Goal: Task Accomplishment & Management: Manage account settings

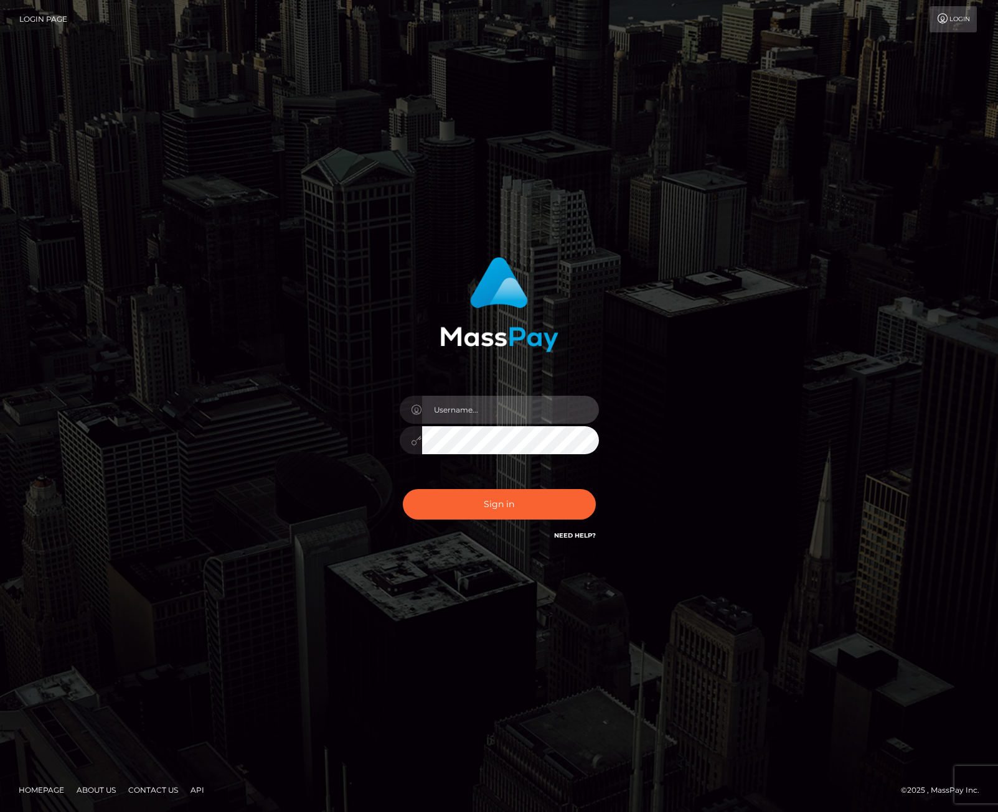
click at [487, 410] on input "text" at bounding box center [510, 410] width 177 height 28
checkbox input "true"
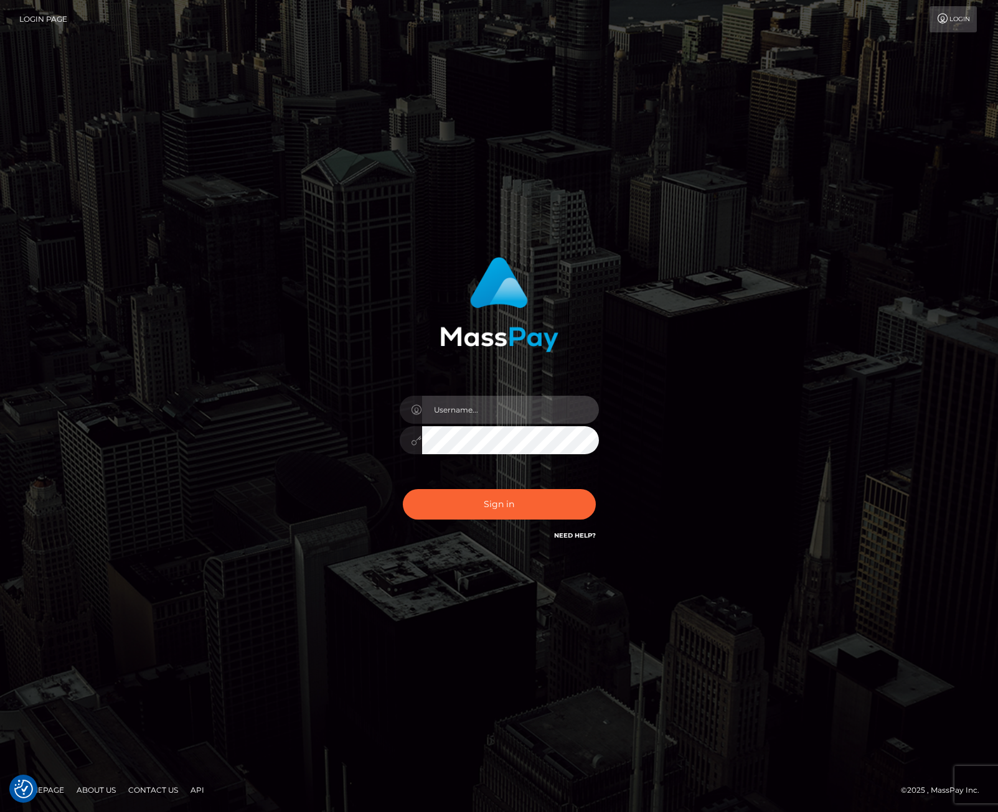
type input "bryan.ziel"
click at [509, 505] on button "Sign in" at bounding box center [499, 504] width 193 height 30
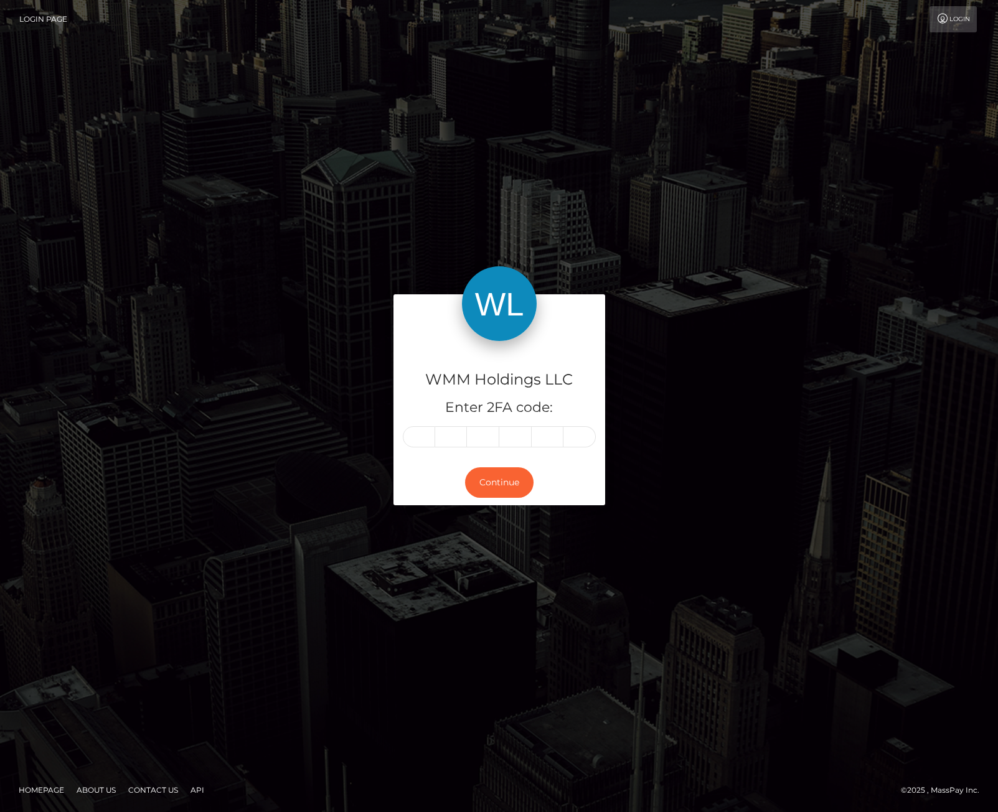
click at [424, 438] on input "text" at bounding box center [419, 436] width 32 height 21
type input "6"
type input "4"
type input "2"
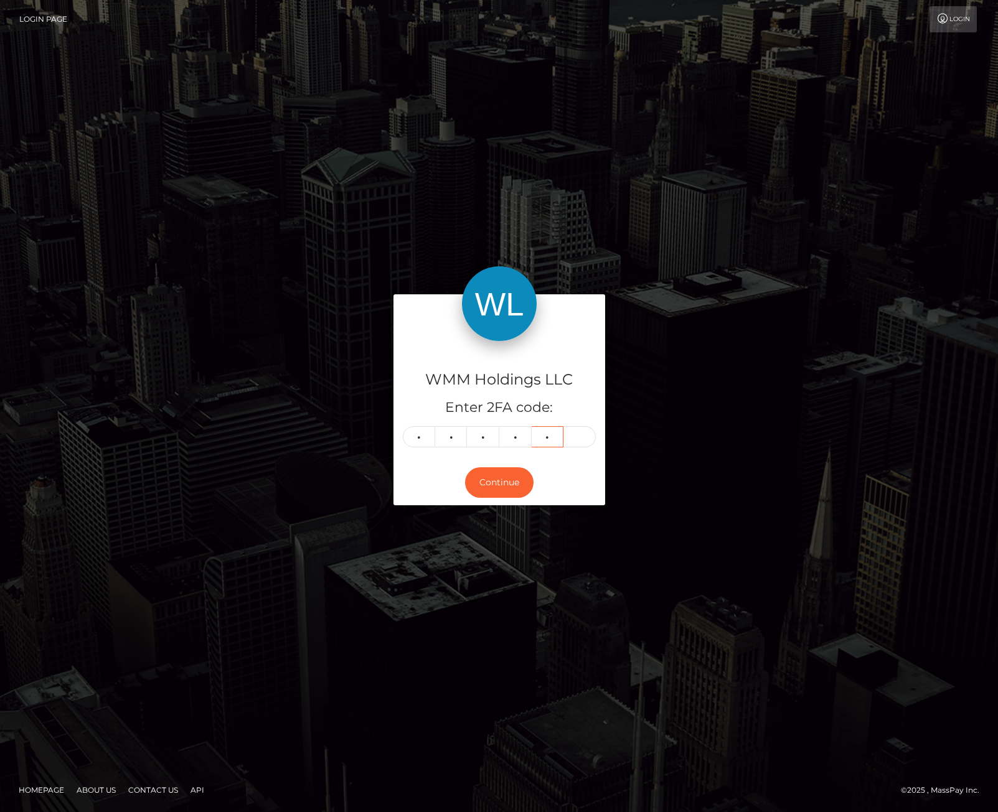
type input "7"
type input "3"
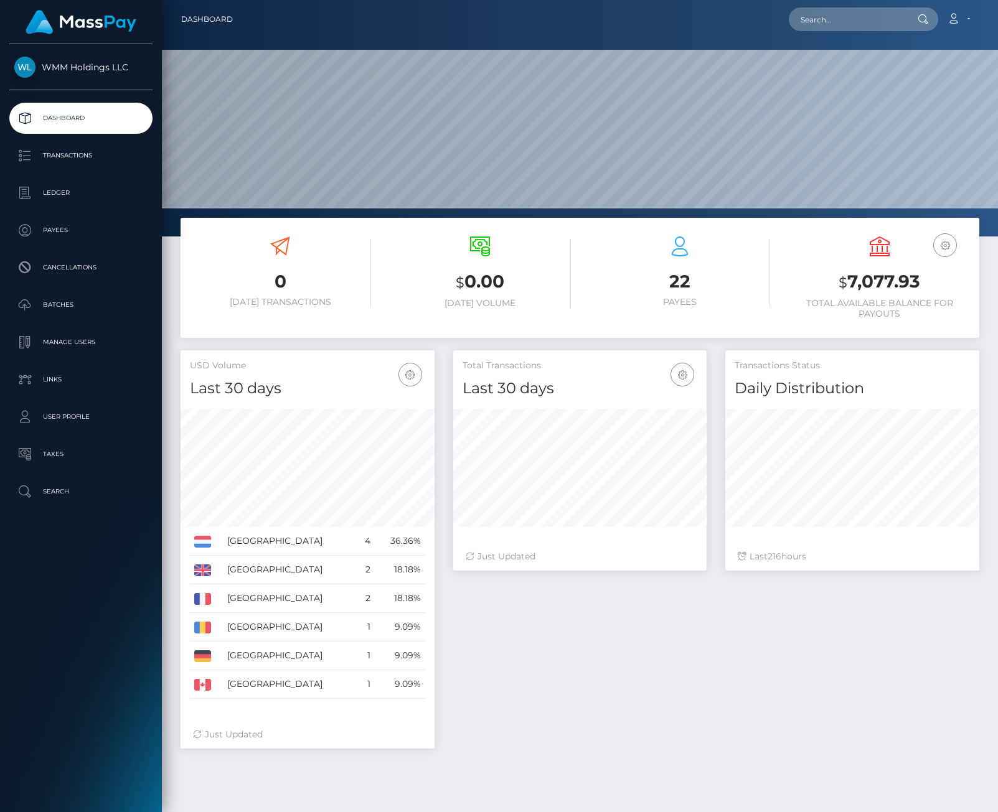
scroll to position [221, 253]
click at [68, 302] on p "Batches" at bounding box center [80, 305] width 133 height 19
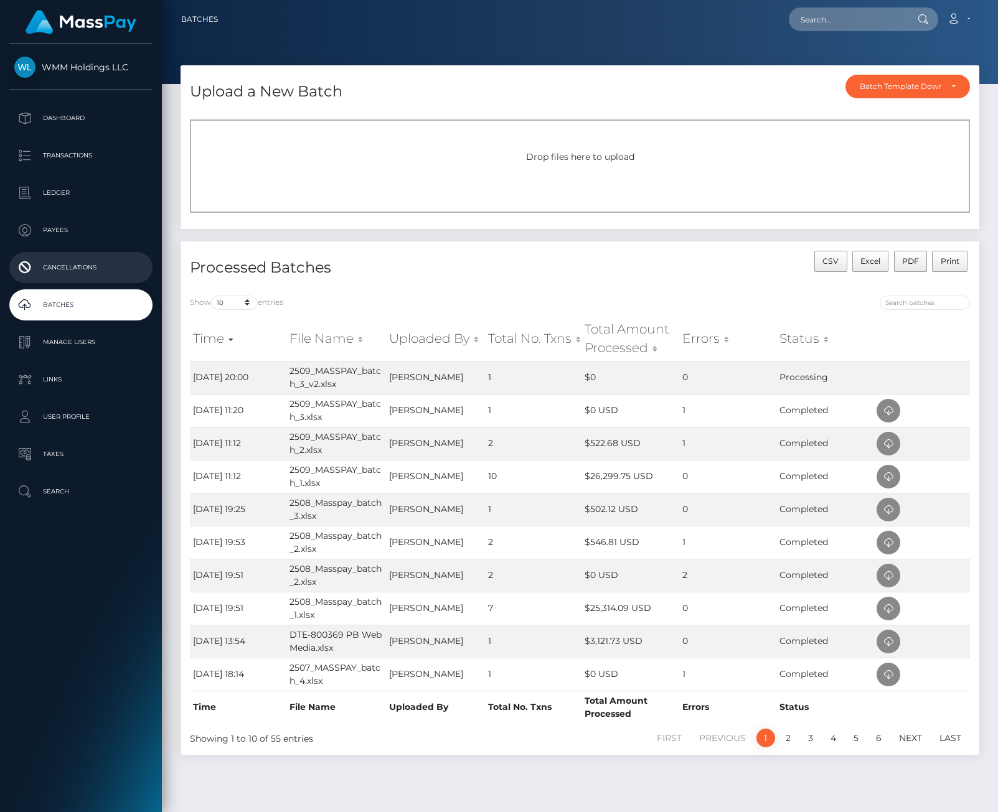
click at [69, 265] on p "Cancellations" at bounding box center [80, 267] width 133 height 19
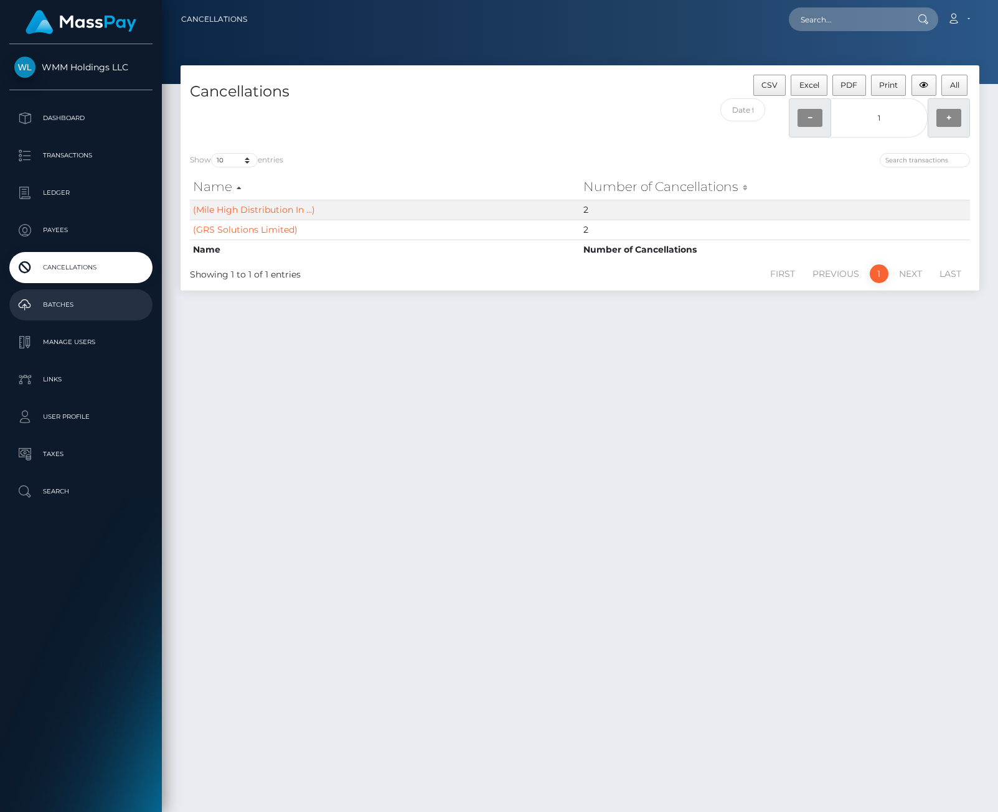
click at [53, 307] on p "Batches" at bounding box center [80, 305] width 133 height 19
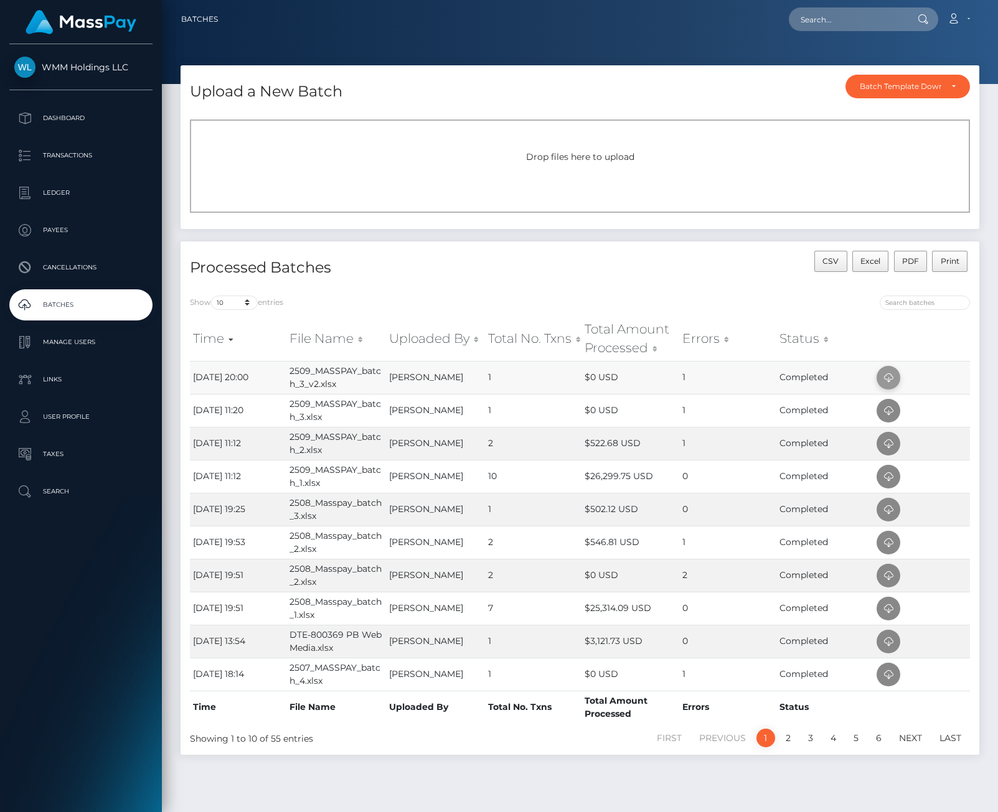
click at [887, 382] on icon at bounding box center [888, 378] width 15 height 16
